Goal: Navigation & Orientation: Find specific page/section

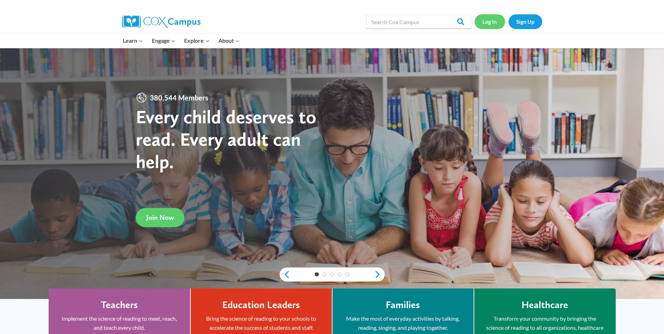
click at [489, 15] on link "Log In" at bounding box center [490, 21] width 30 height 14
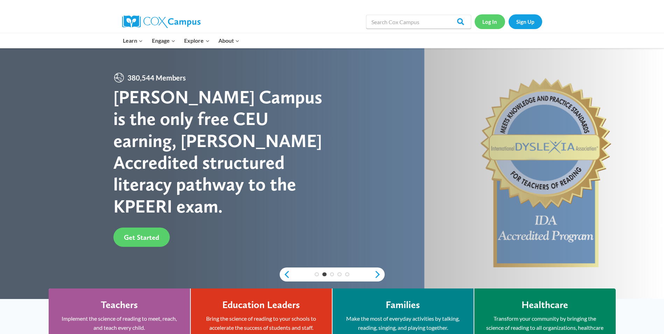
click at [485, 28] on link "Log In" at bounding box center [490, 21] width 30 height 14
